Goal: Information Seeking & Learning: Learn about a topic

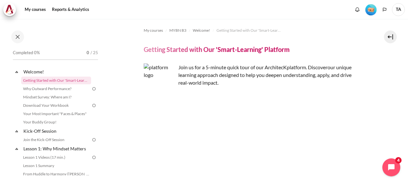
click at [91, 89] on img at bounding box center [94, 89] width 6 height 6
click at [51, 88] on link "Why Outward Performance?" at bounding box center [56, 89] width 70 height 8
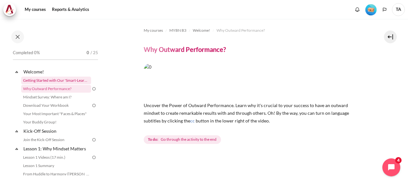
click at [52, 80] on link "Getting Started with Our 'Smart-Learning' Platform" at bounding box center [56, 81] width 70 height 8
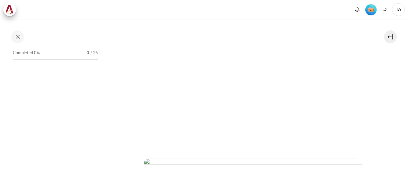
scroll to position [128, 0]
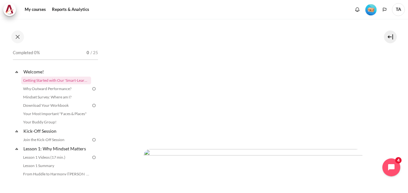
click at [401, 83] on div "My courses MYBN B3 Welcome! Getting Started with Our 'Smart-Learning' Platform …" at bounding box center [204, 106] width 408 height 174
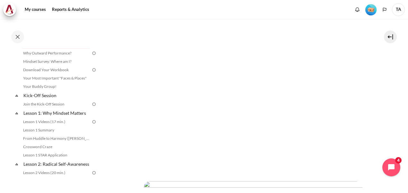
scroll to position [0, 0]
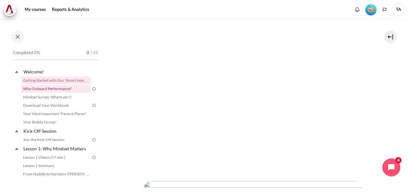
click at [49, 91] on link "Why Outward Performance?" at bounding box center [56, 89] width 70 height 8
click at [156, 184] on button "Next" at bounding box center [155, 187] width 23 height 13
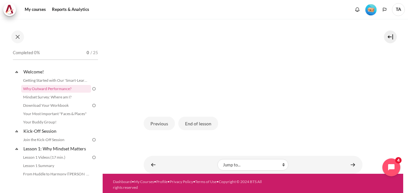
scroll to position [150, 0]
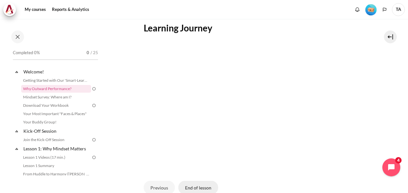
click at [199, 189] on button "End of lesson" at bounding box center [198, 187] width 40 height 13
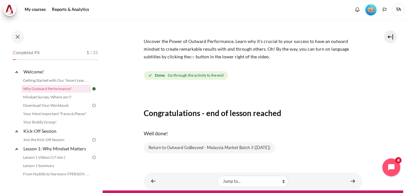
scroll to position [83, 0]
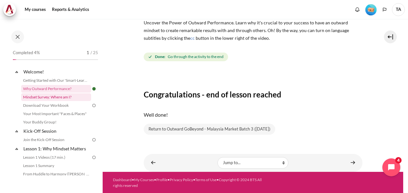
click at [65, 97] on link "Mindset Survey: Where am I?" at bounding box center [56, 97] width 70 height 8
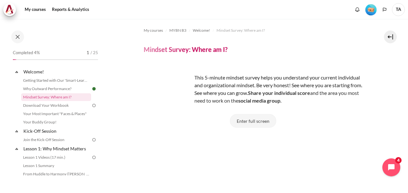
click at [267, 123] on button "Enter full screen" at bounding box center [253, 120] width 46 height 13
click at [246, 121] on button "Enter full screen" at bounding box center [253, 120] width 46 height 13
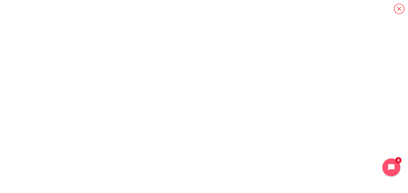
click at [399, 6] on icon "Content" at bounding box center [399, 8] width 11 height 11
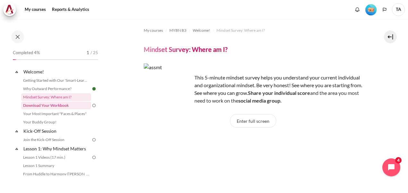
click at [62, 106] on link "Download Your Workbook" at bounding box center [56, 106] width 70 height 8
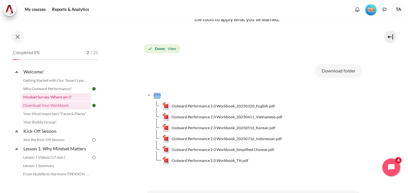
scroll to position [96, 0]
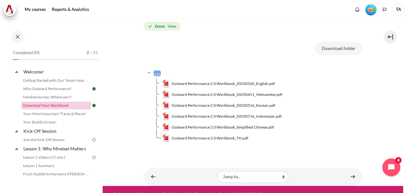
click at [62, 107] on link "Download Your Workbook" at bounding box center [56, 106] width 70 height 8
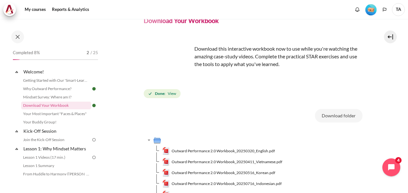
scroll to position [96, 0]
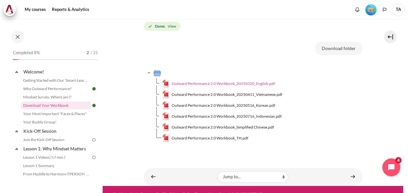
click at [168, 82] on img "Content" at bounding box center [166, 84] width 8 height 8
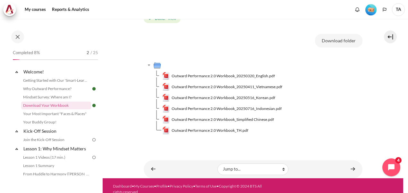
scroll to position [110, 0]
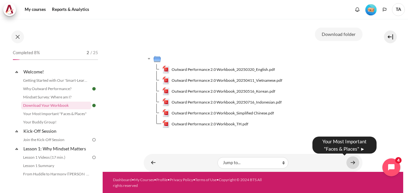
click at [351, 162] on link "Content" at bounding box center [353, 163] width 13 height 13
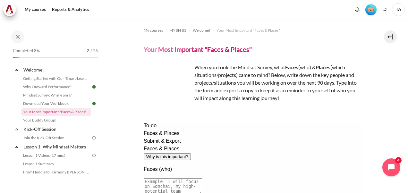
click at [191, 153] on button "Why is this important?" at bounding box center [166, 156] width 47 height 7
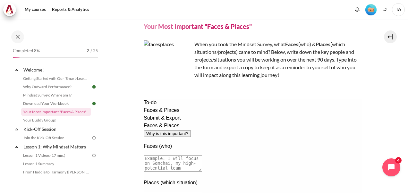
scroll to position [32, 0]
